Goal: Use online tool/utility: Utilize a website feature to perform a specific function

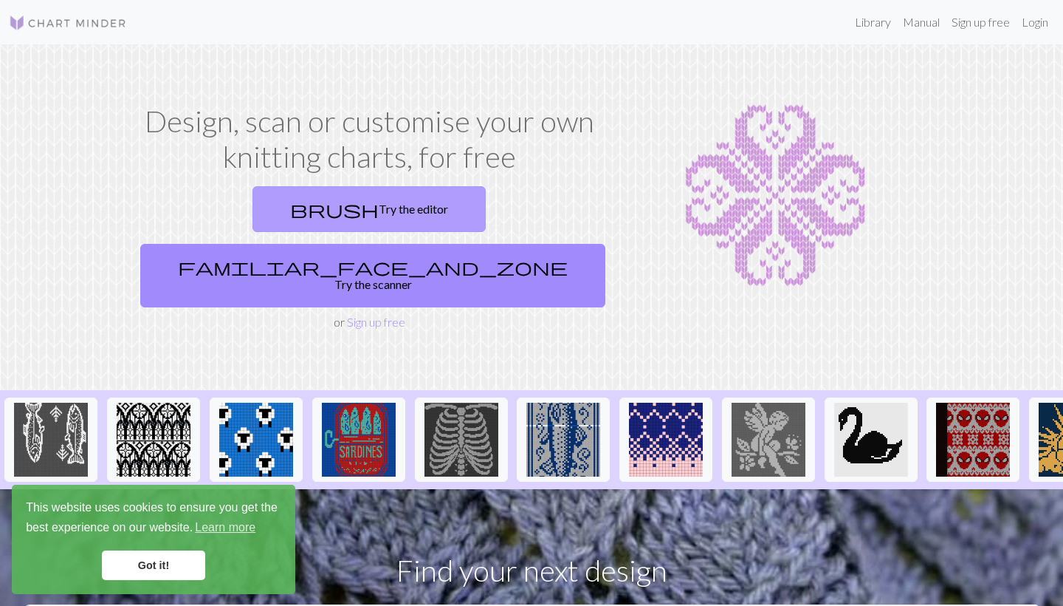
click at [304, 213] on link "brush Try the editor" at bounding box center [369, 209] width 233 height 46
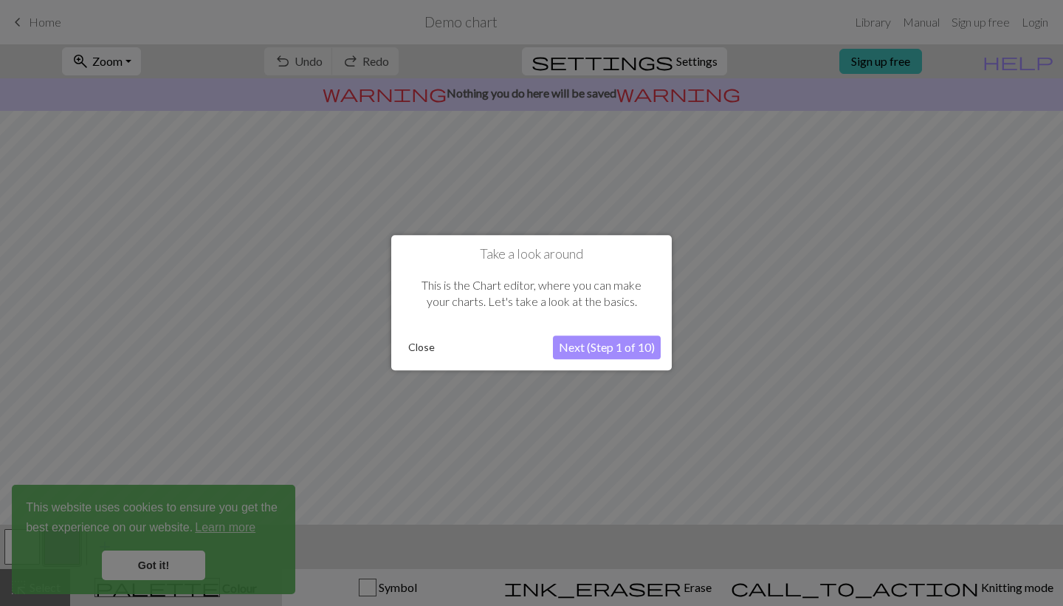
click at [580, 339] on button "Next (Step 1 of 10)" at bounding box center [607, 348] width 108 height 24
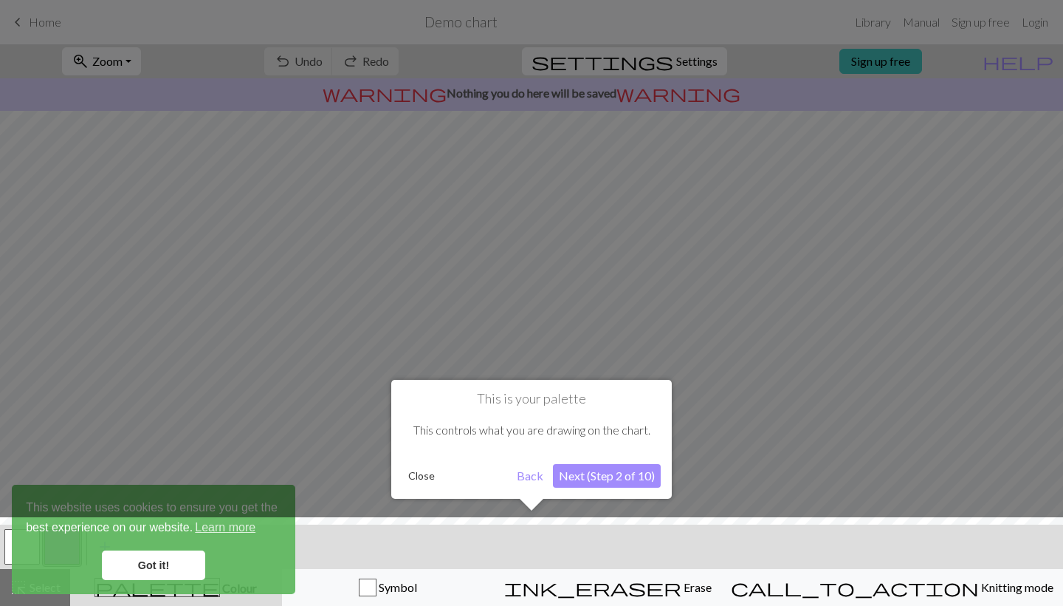
click at [606, 474] on button "Next (Step 2 of 10)" at bounding box center [607, 476] width 108 height 24
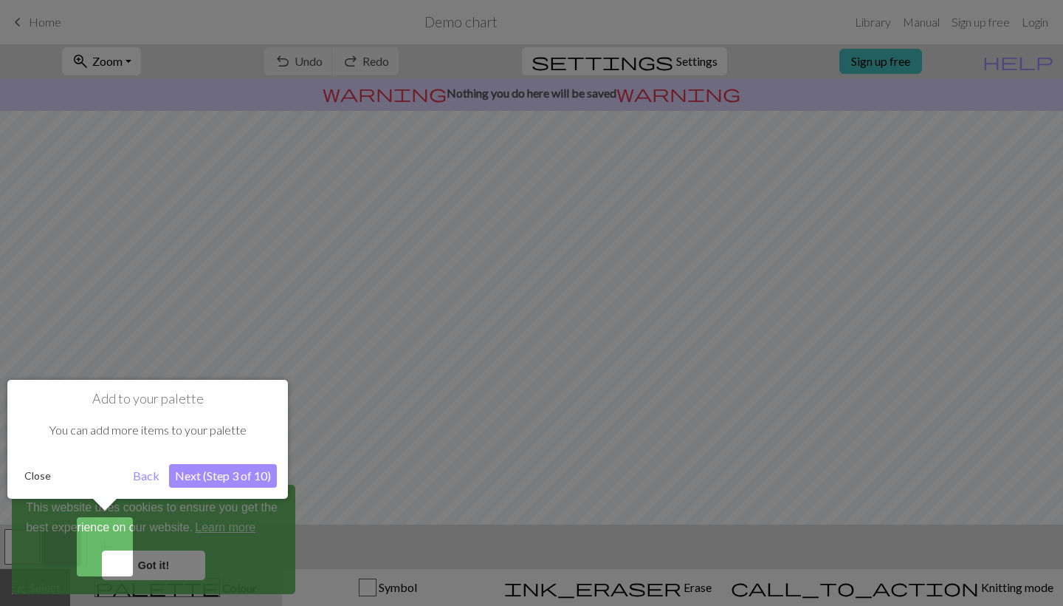
click at [248, 481] on button "Next (Step 3 of 10)" at bounding box center [223, 476] width 108 height 24
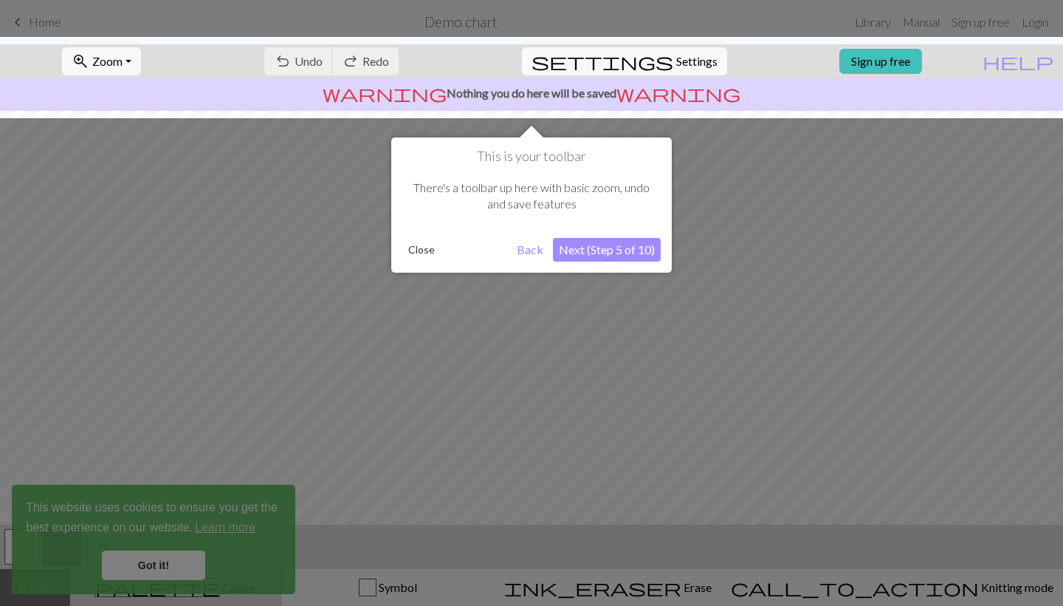
click at [587, 251] on button "Next (Step 5 of 10)" at bounding box center [607, 250] width 108 height 24
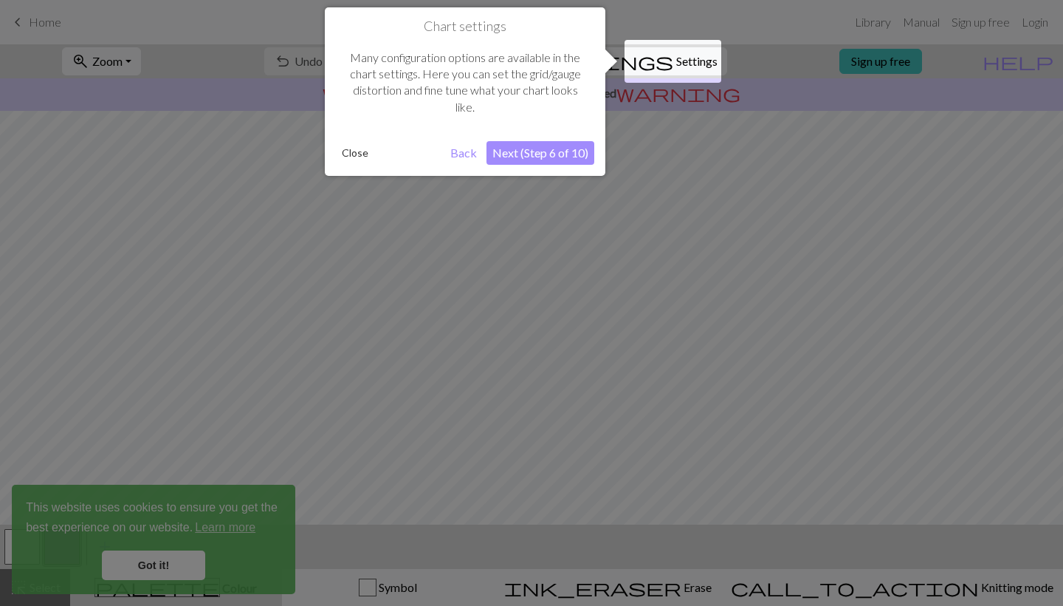
click at [527, 143] on button "Next (Step 6 of 10)" at bounding box center [541, 153] width 108 height 24
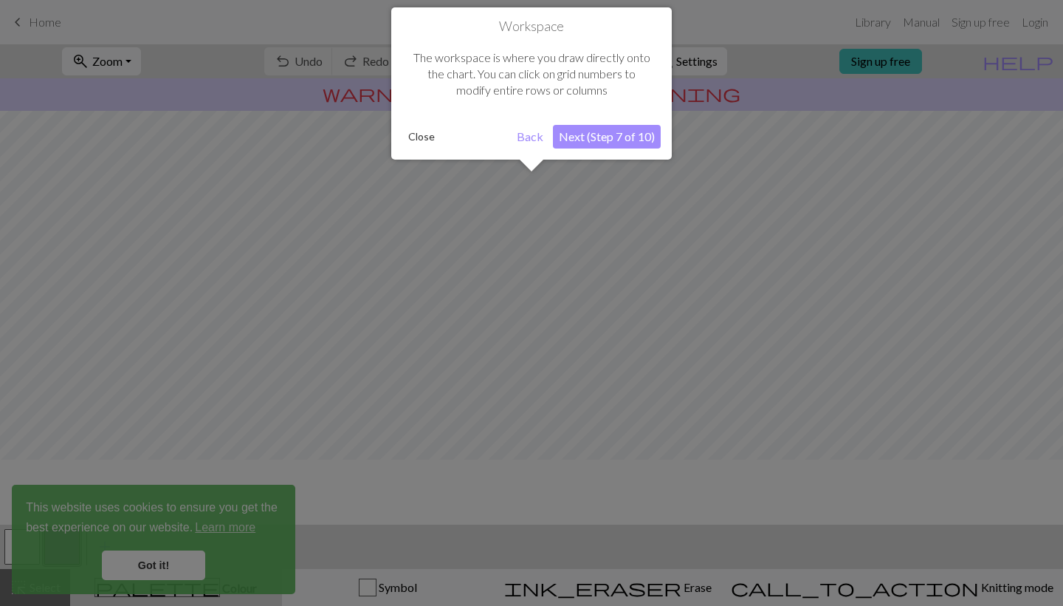
scroll to position [89, 0]
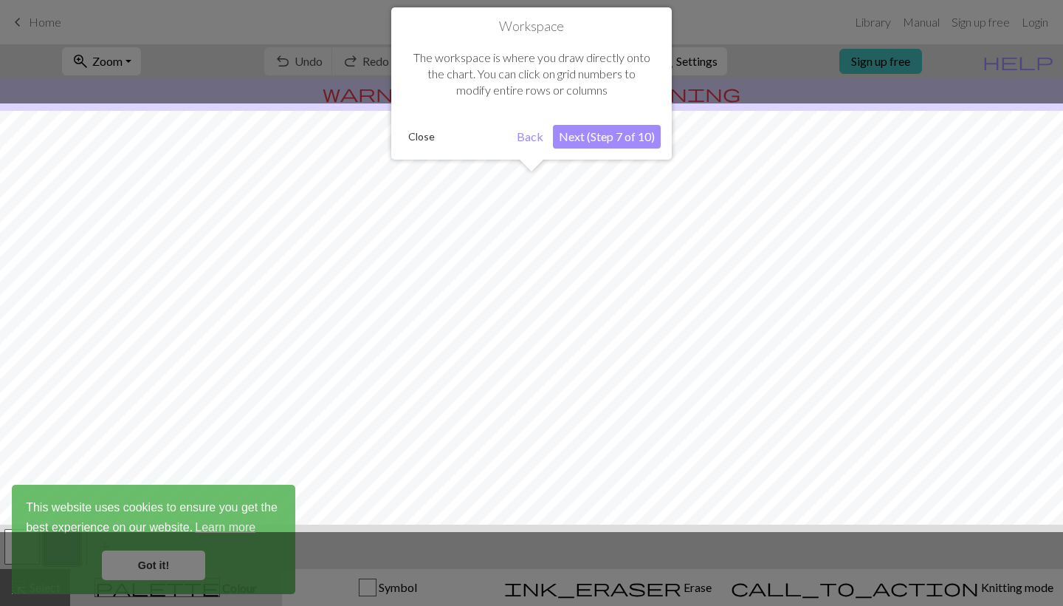
click at [585, 142] on button "Next (Step 7 of 10)" at bounding box center [607, 137] width 108 height 24
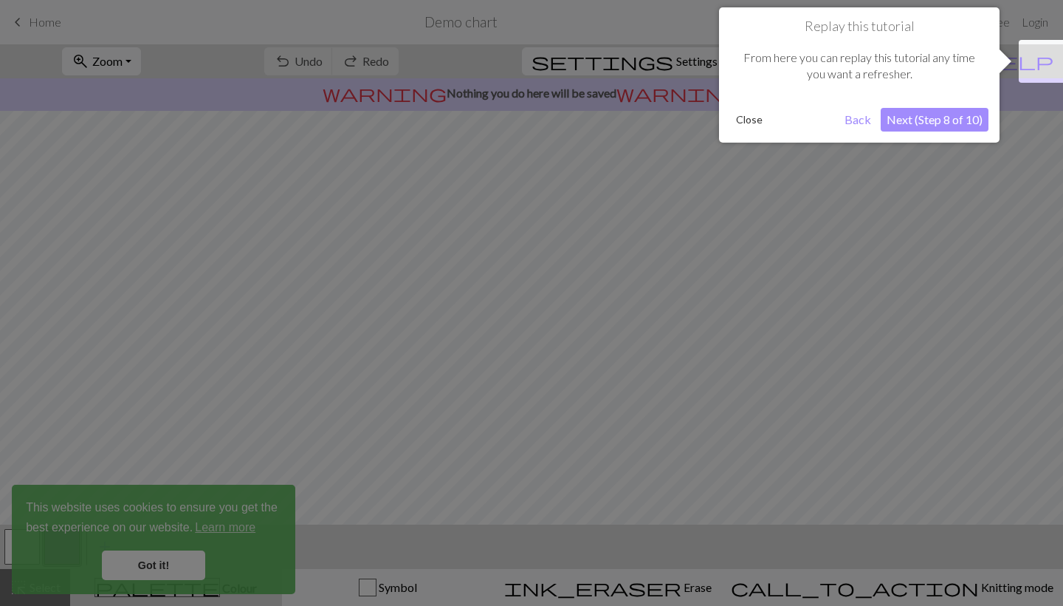
click at [585, 142] on div at bounding box center [531, 303] width 1063 height 606
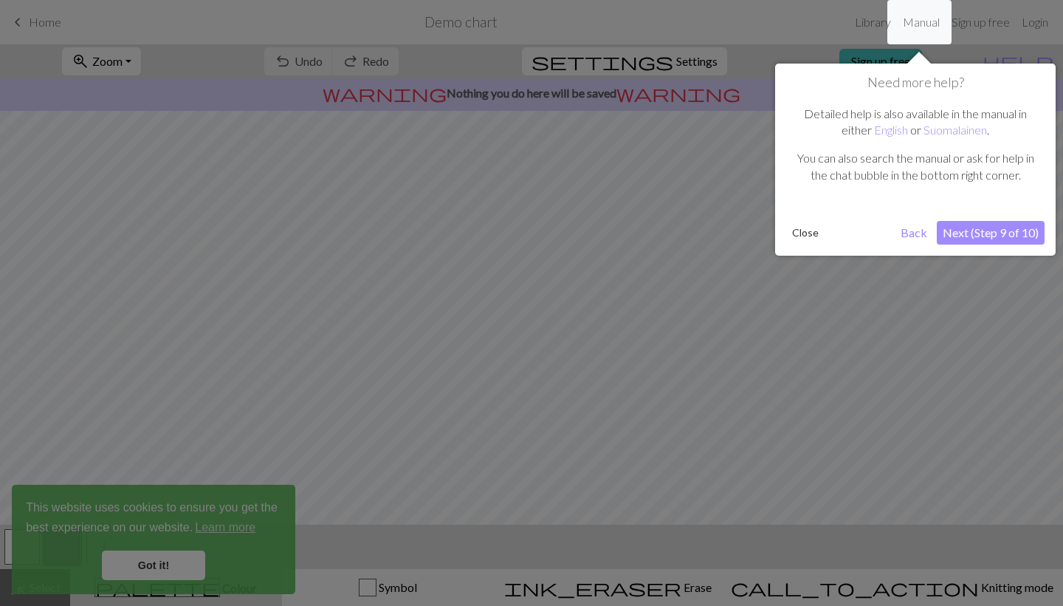
click at [967, 224] on button "Next (Step 9 of 10)" at bounding box center [991, 233] width 108 height 24
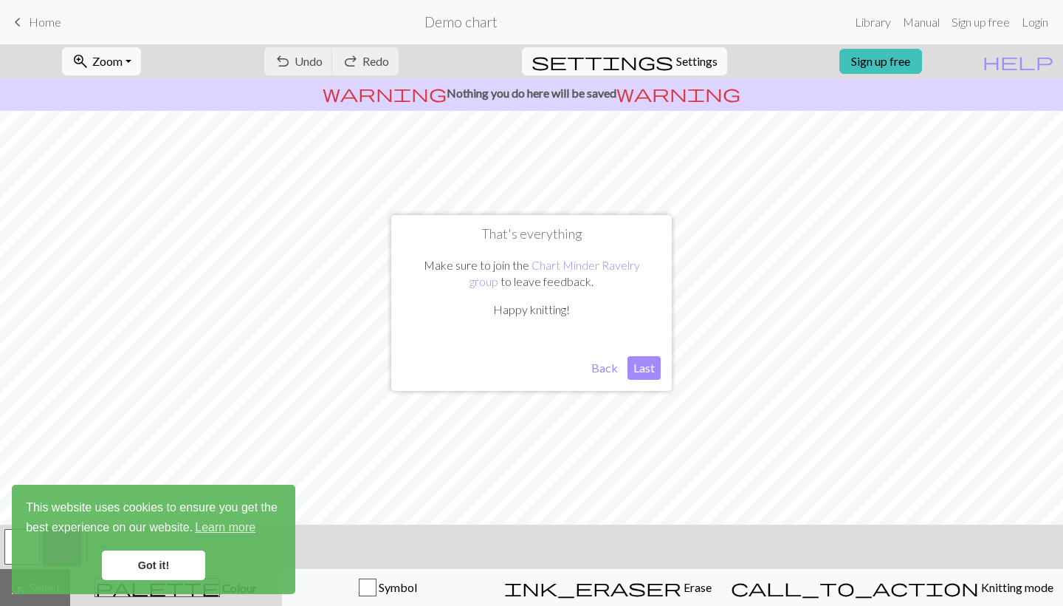
click at [613, 367] on button "Back" at bounding box center [605, 368] width 38 height 24
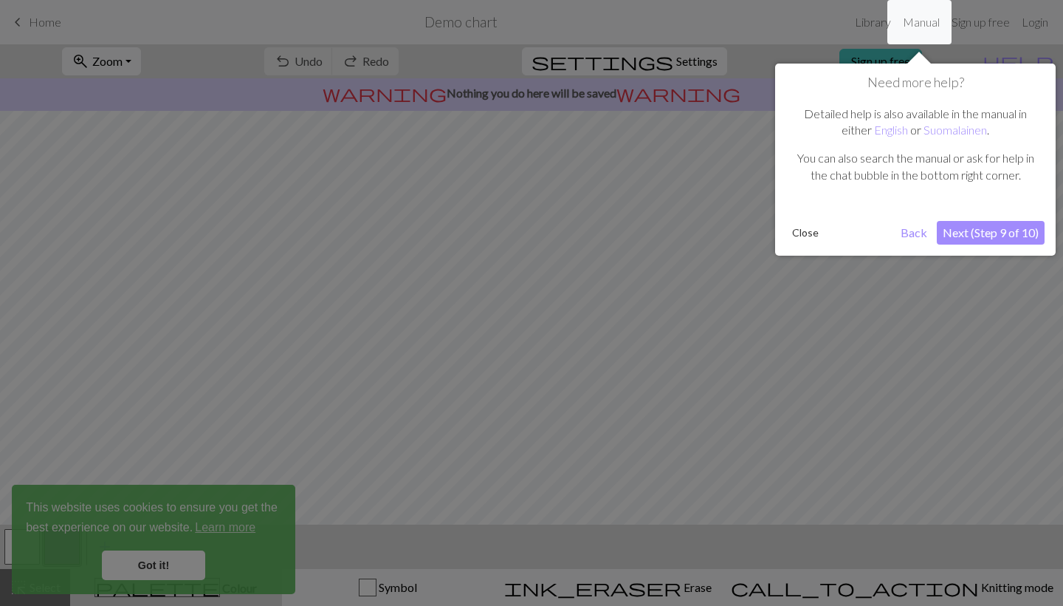
click at [908, 222] on button "Back" at bounding box center [914, 233] width 38 height 24
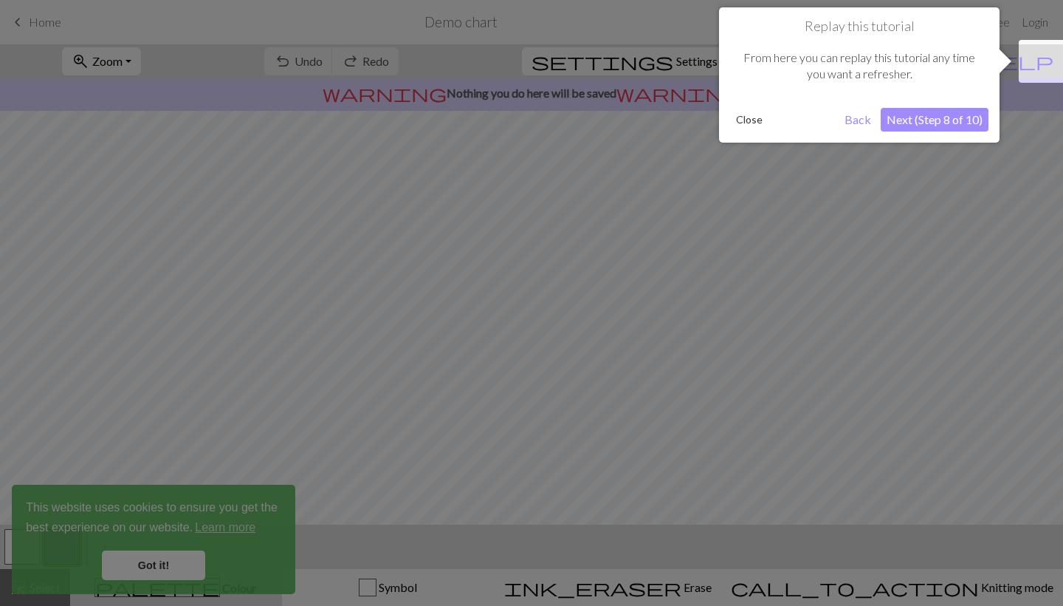
click at [750, 122] on button "Close" at bounding box center [749, 120] width 38 height 22
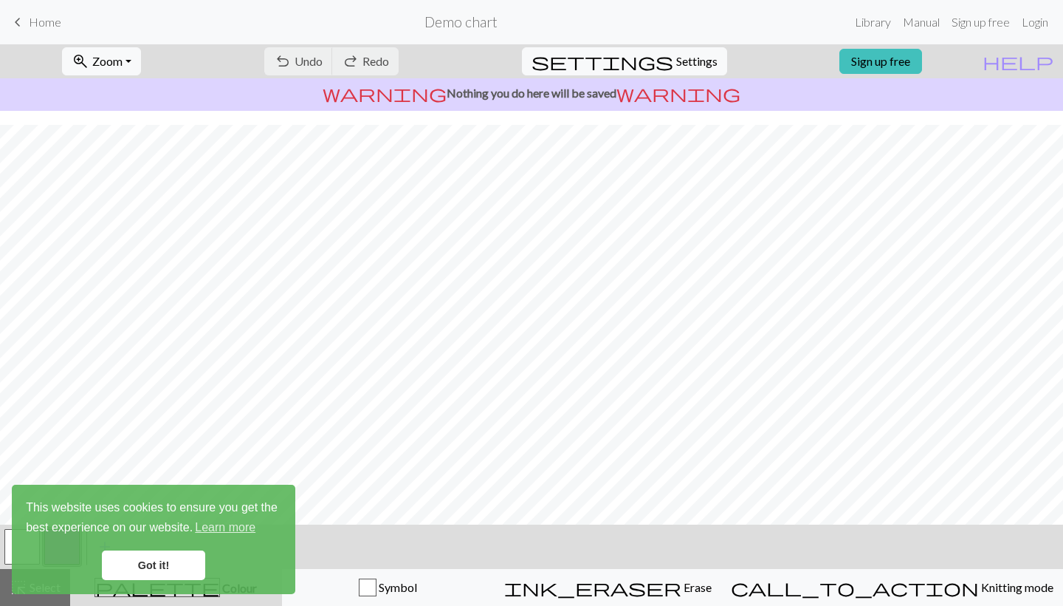
scroll to position [-1, 0]
